Goal: Task Accomplishment & Management: Use online tool/utility

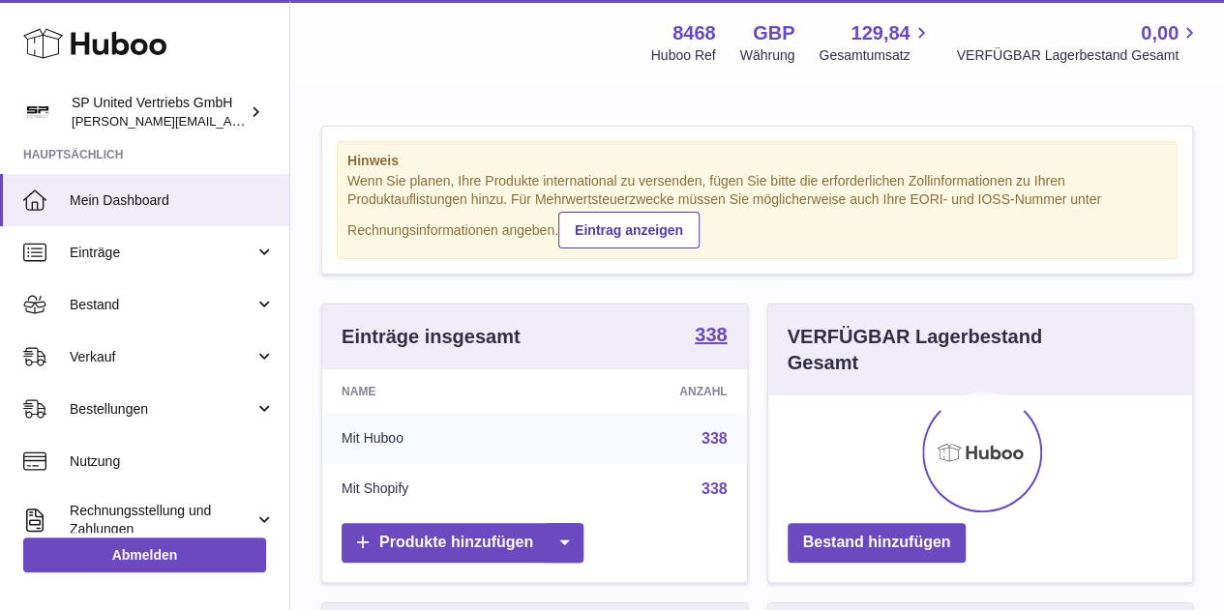
scroll to position [302, 424]
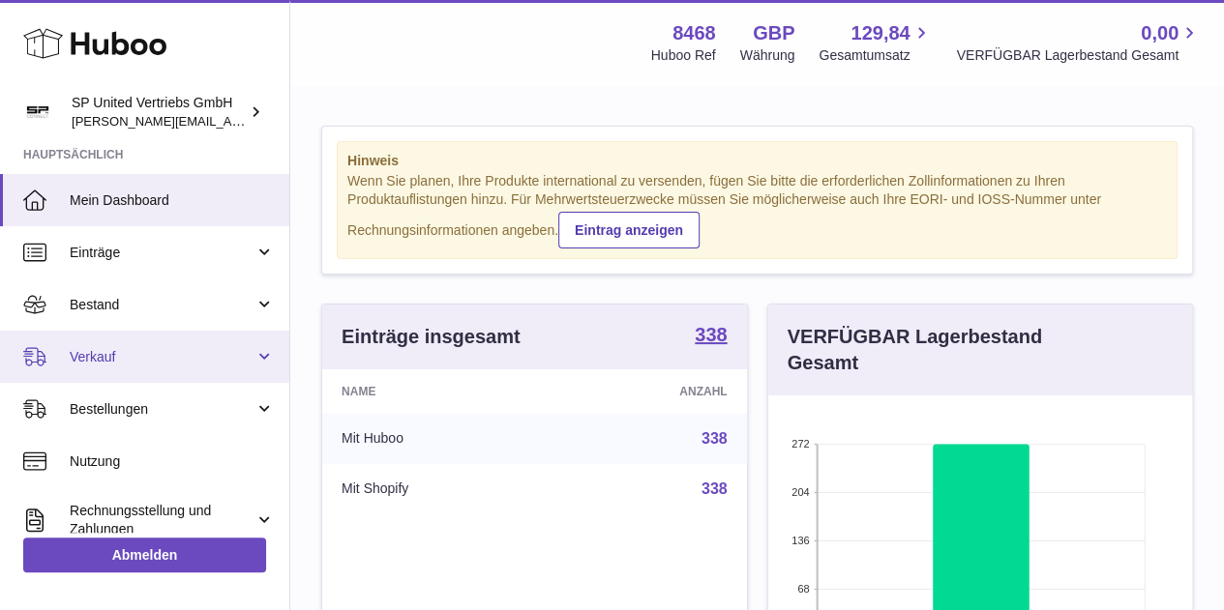
click at [151, 349] on span "Verkauf" at bounding box center [162, 357] width 185 height 18
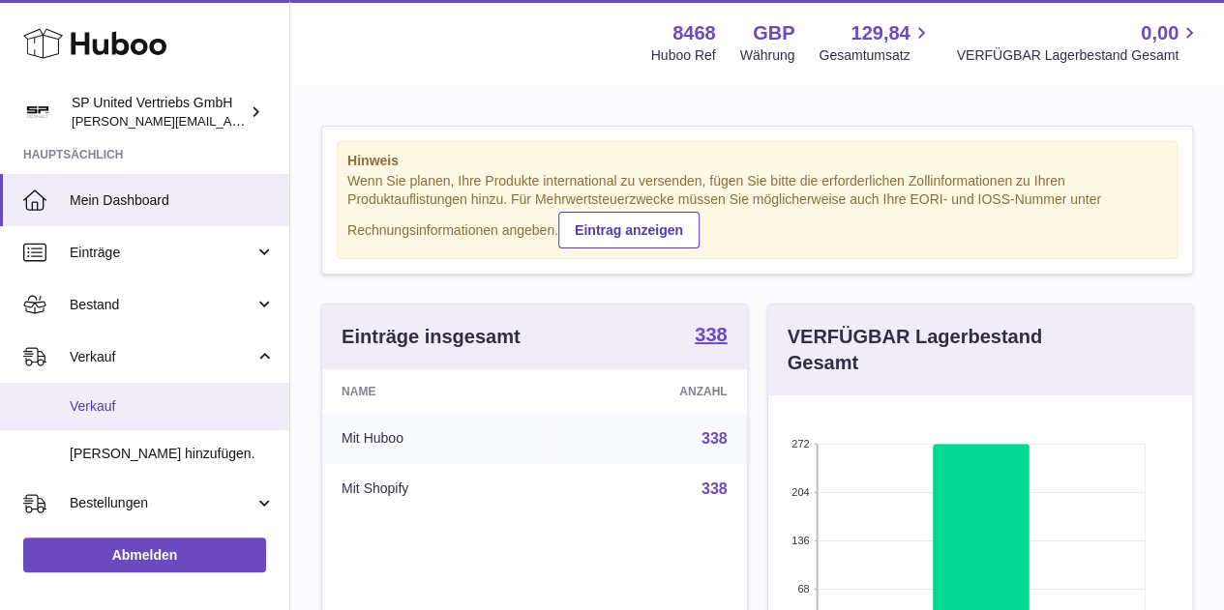
click at [151, 406] on span "Verkauf" at bounding box center [172, 407] width 205 height 18
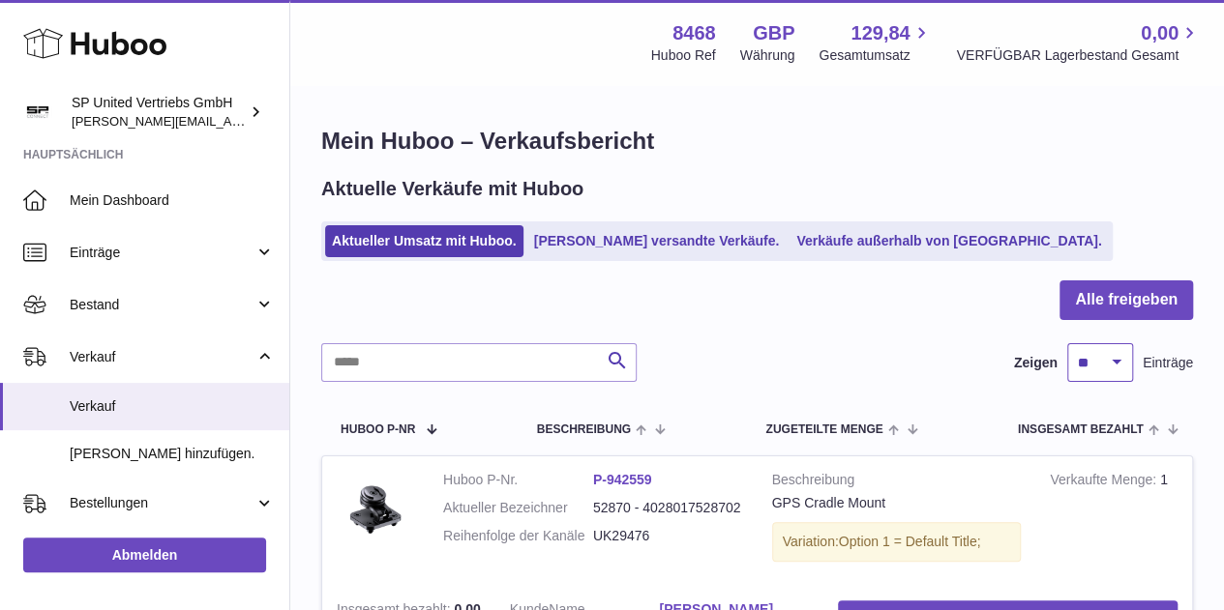
click at [1116, 358] on select "** ** ** ***" at bounding box center [1100, 362] width 66 height 39
select select "***"
click at [1067, 343] on select "** ** ** ***" at bounding box center [1100, 362] width 66 height 39
click at [1115, 295] on button "Alle freigeben" at bounding box center [1125, 301] width 133 height 40
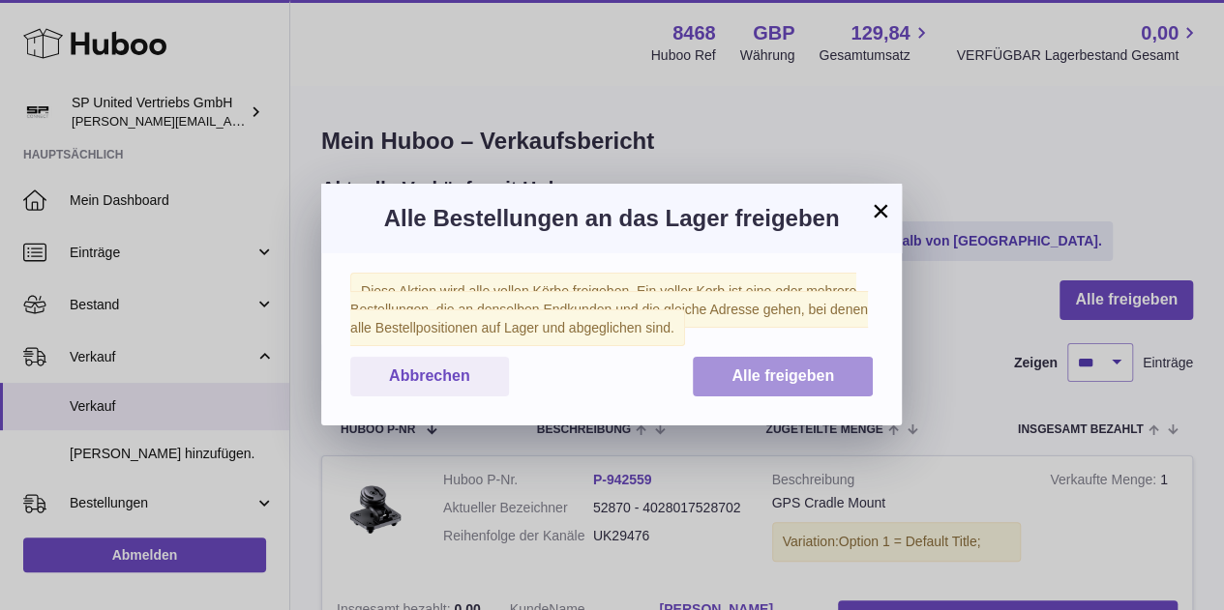
click at [811, 370] on span "Alle freigeben" at bounding box center [782, 376] width 103 height 16
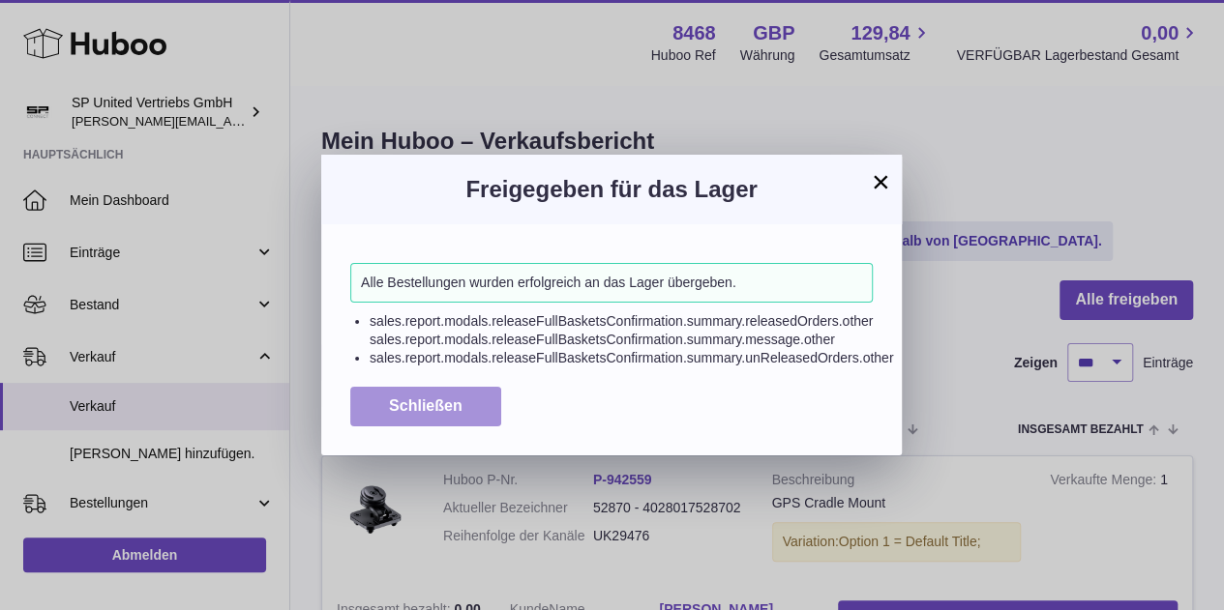
click at [466, 392] on button "Schließen" at bounding box center [425, 407] width 151 height 40
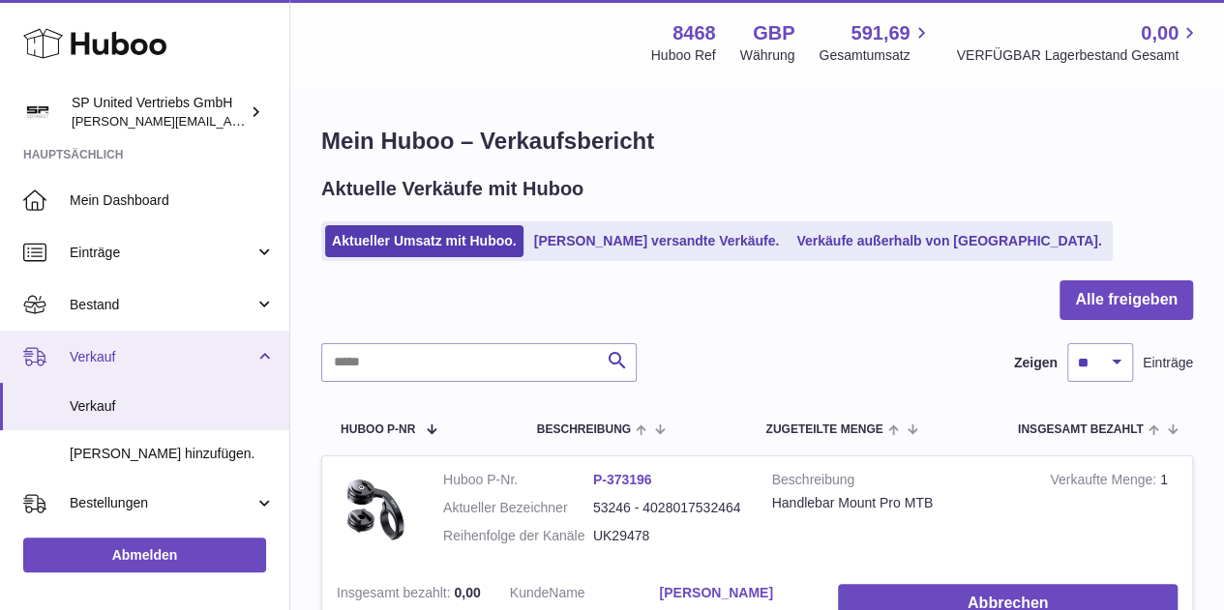
click at [213, 352] on span "Verkauf" at bounding box center [162, 357] width 185 height 18
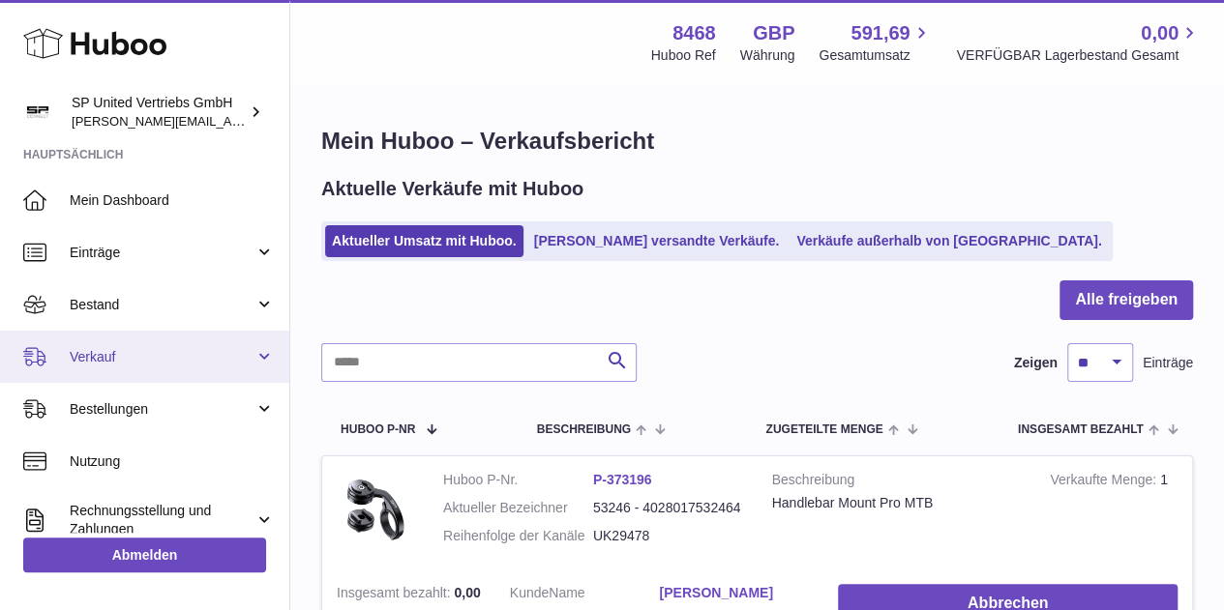
click at [178, 348] on span "Verkauf" at bounding box center [162, 357] width 185 height 18
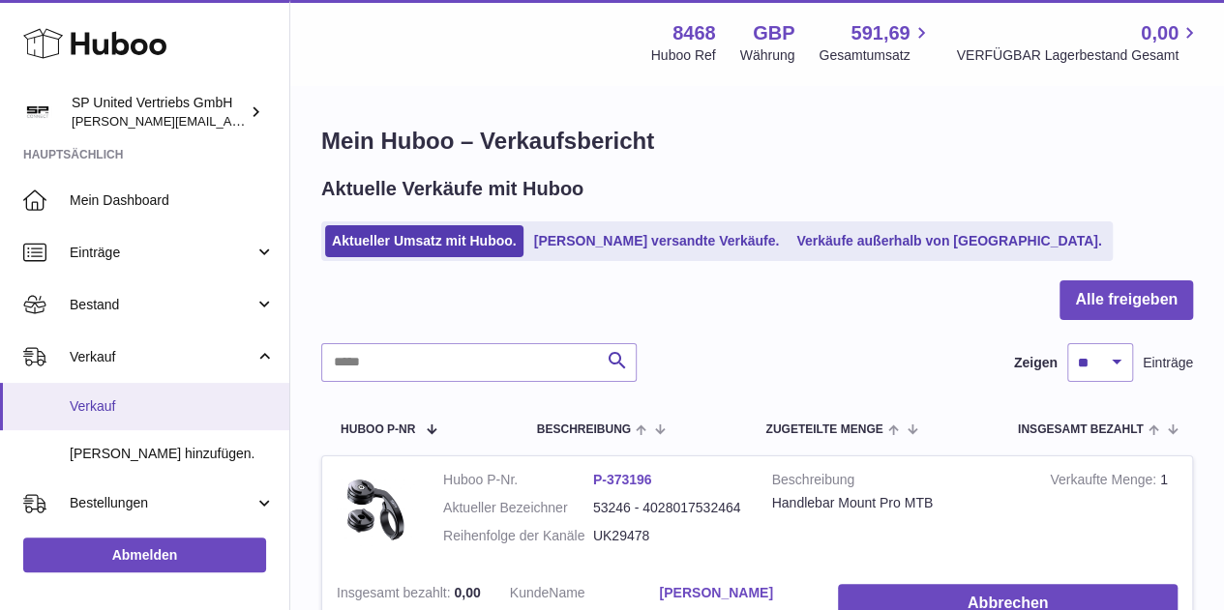
click at [170, 407] on span "Verkauf" at bounding box center [172, 407] width 205 height 18
click at [1140, 301] on button "Alle freigeben" at bounding box center [1125, 301] width 133 height 40
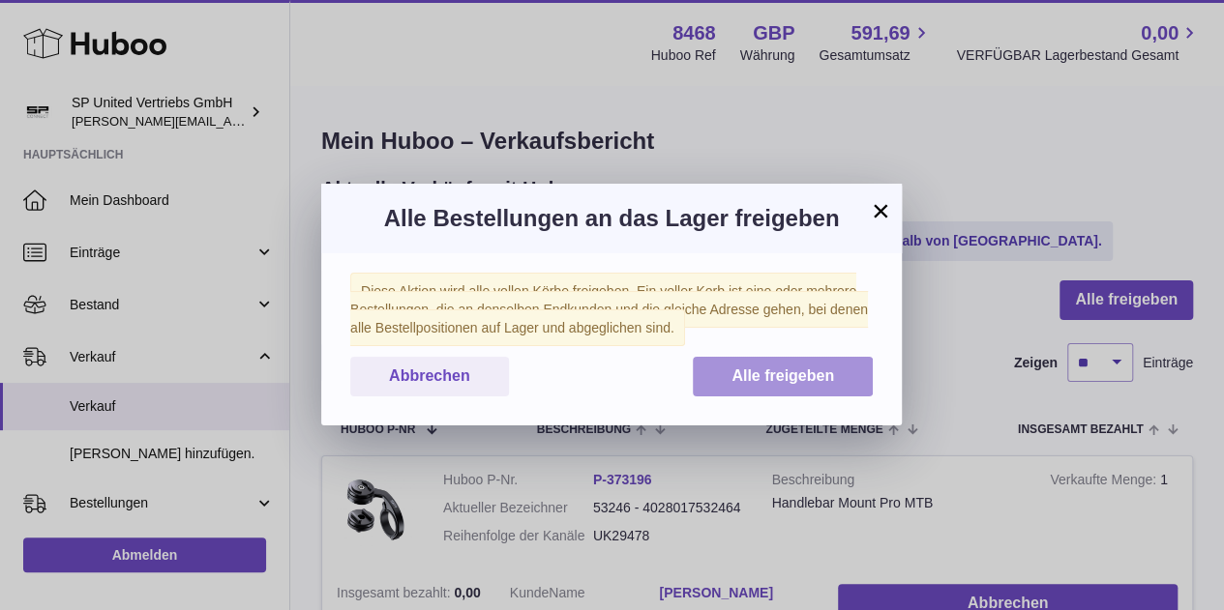
click at [809, 391] on button "Alle freigeben" at bounding box center [783, 377] width 180 height 40
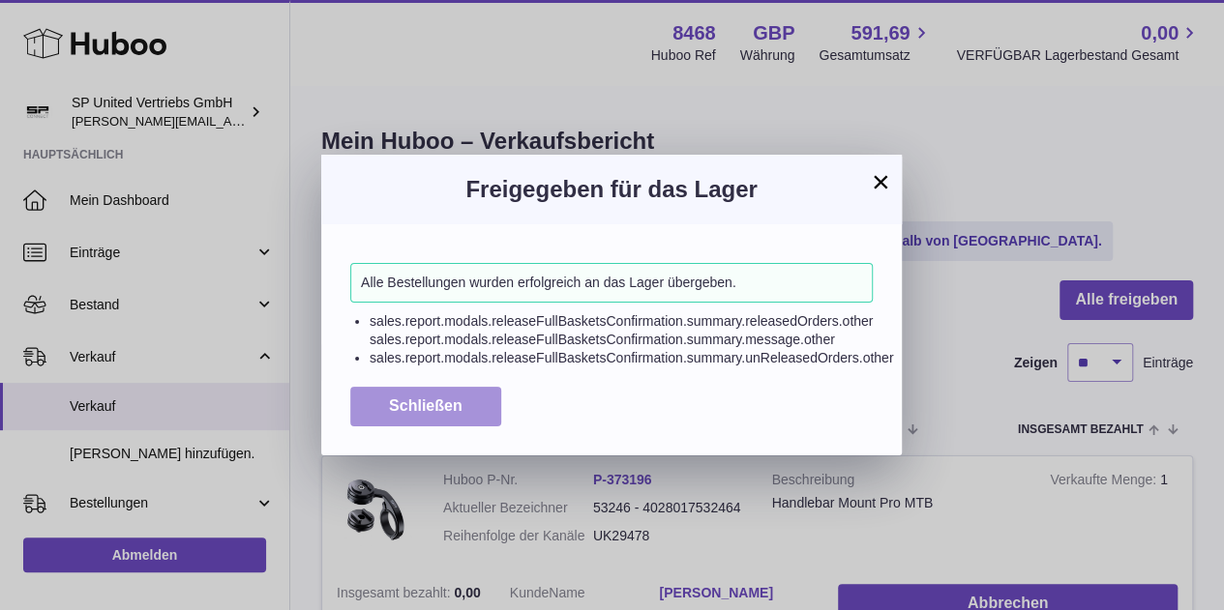
click at [428, 426] on div "Alle Bestellungen wurden erfolgreich an das Lager übergeben. sales.report.modal…" at bounding box center [611, 339] width 580 height 230
click at [433, 408] on span "Schließen" at bounding box center [426, 406] width 74 height 16
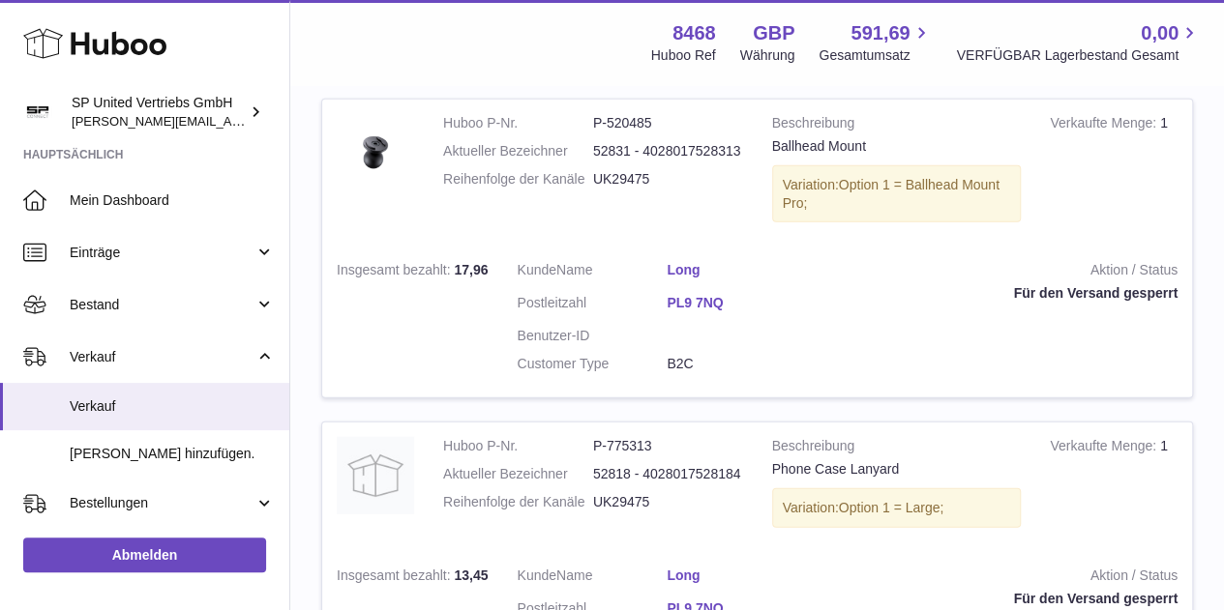
scroll to position [2322, 0]
